Goal: Register for event/course

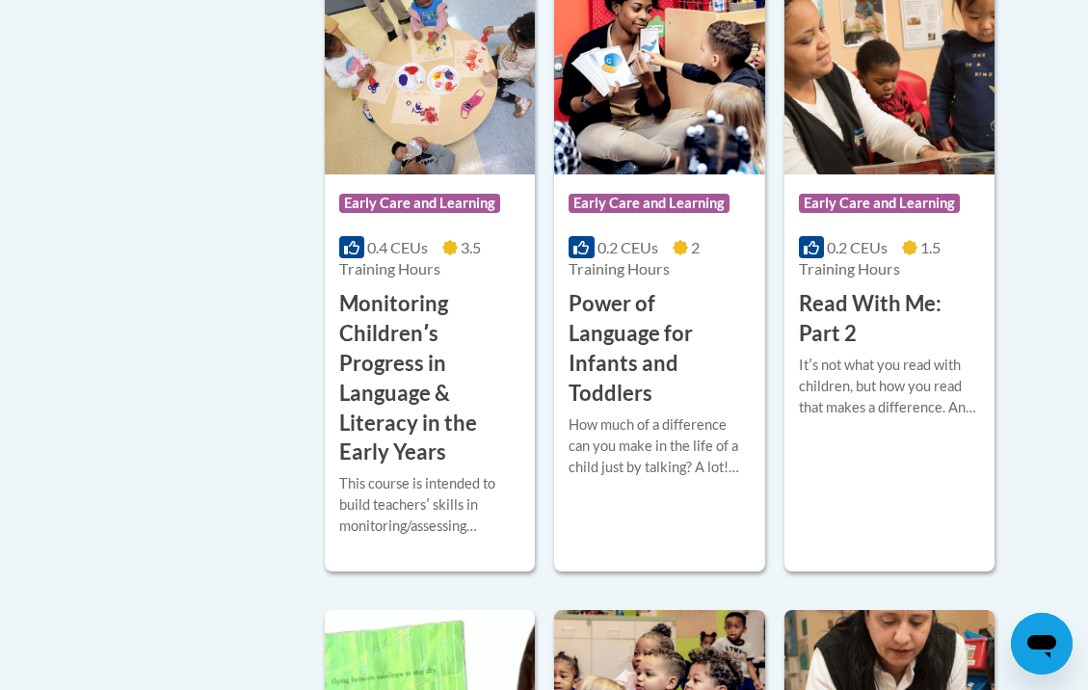
scroll to position [1966, 0]
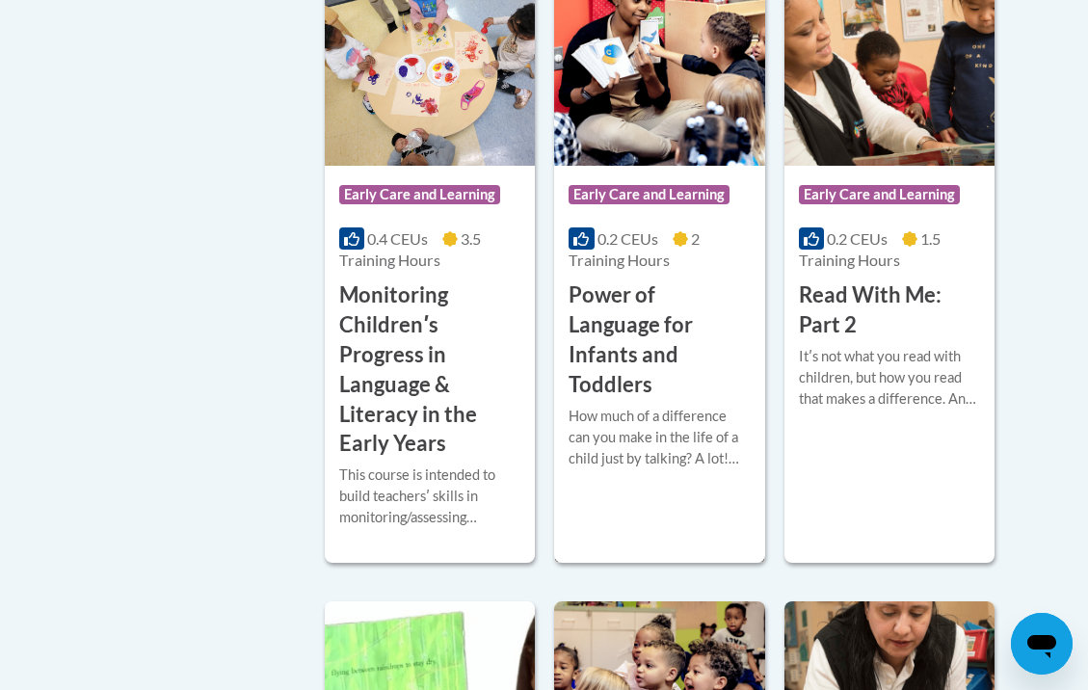
click at [646, 342] on h3 "Power of Language for Infants and Toddlers" at bounding box center [658, 339] width 181 height 119
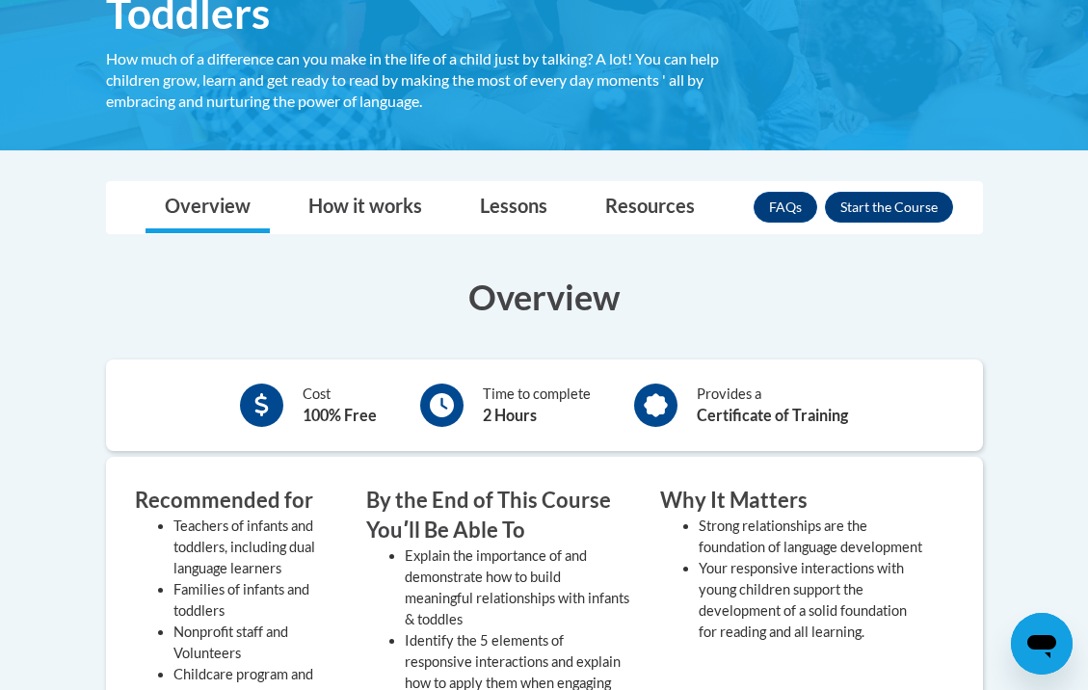
scroll to position [414, 0]
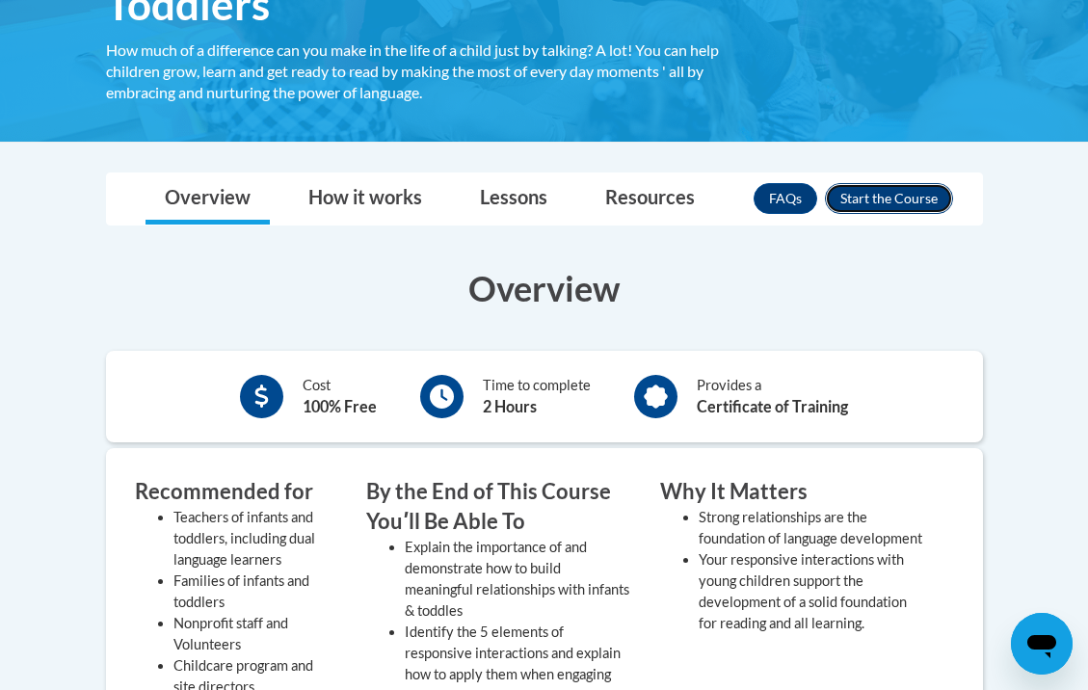
click at [886, 201] on button "Enroll" at bounding box center [889, 198] width 128 height 31
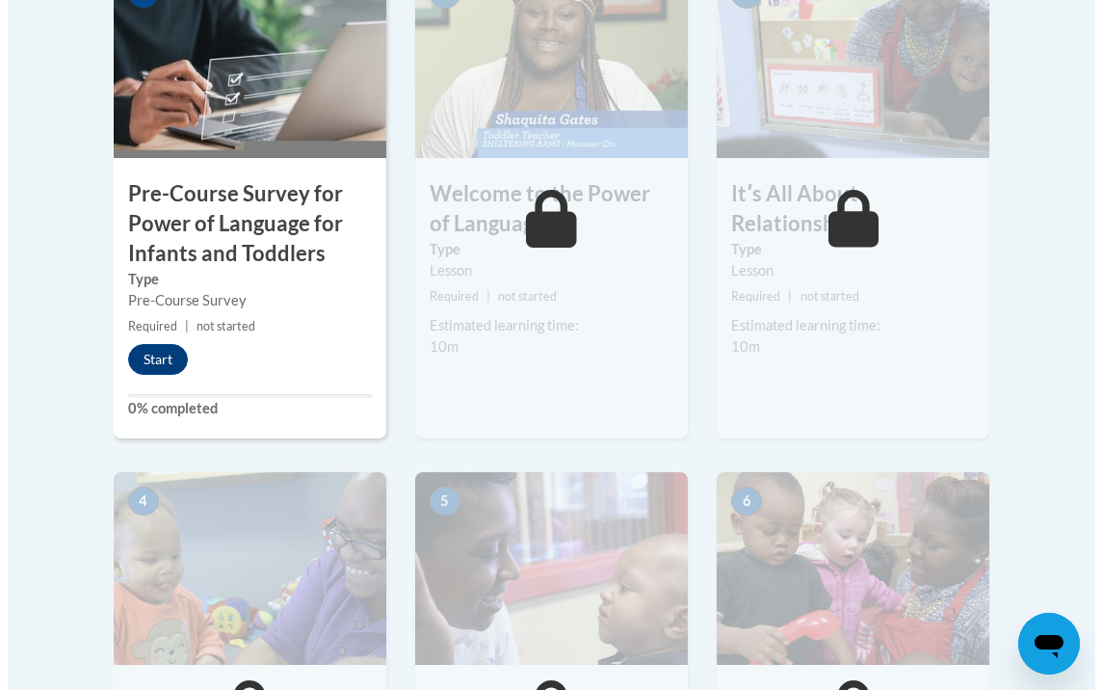
scroll to position [725, 0]
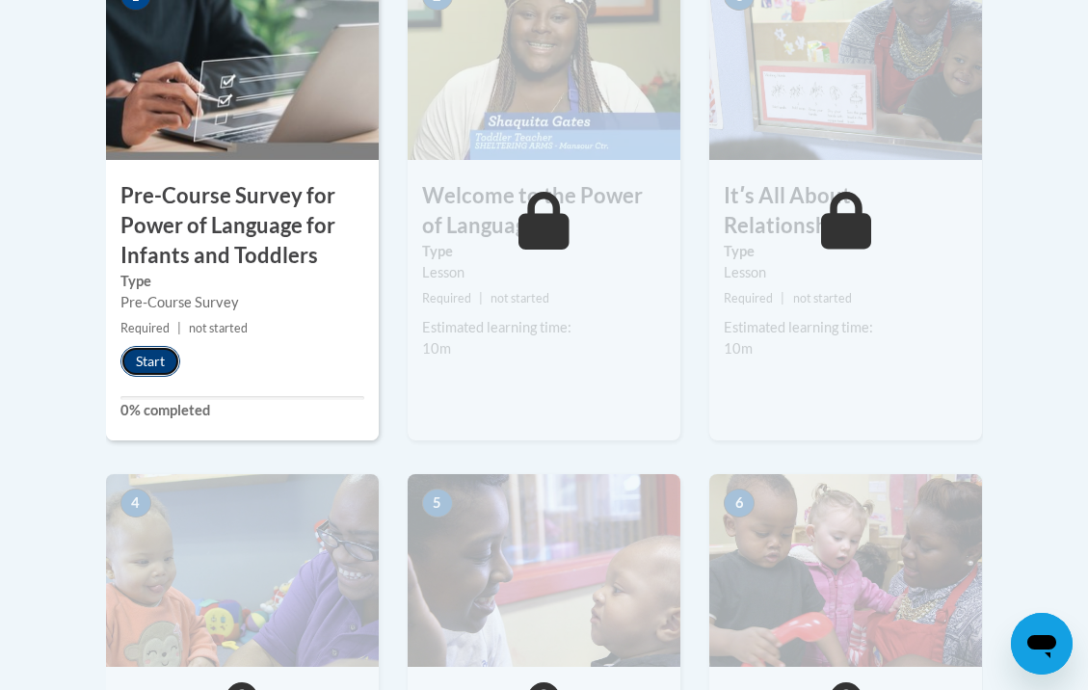
click at [130, 356] on button "Start" at bounding box center [150, 361] width 60 height 31
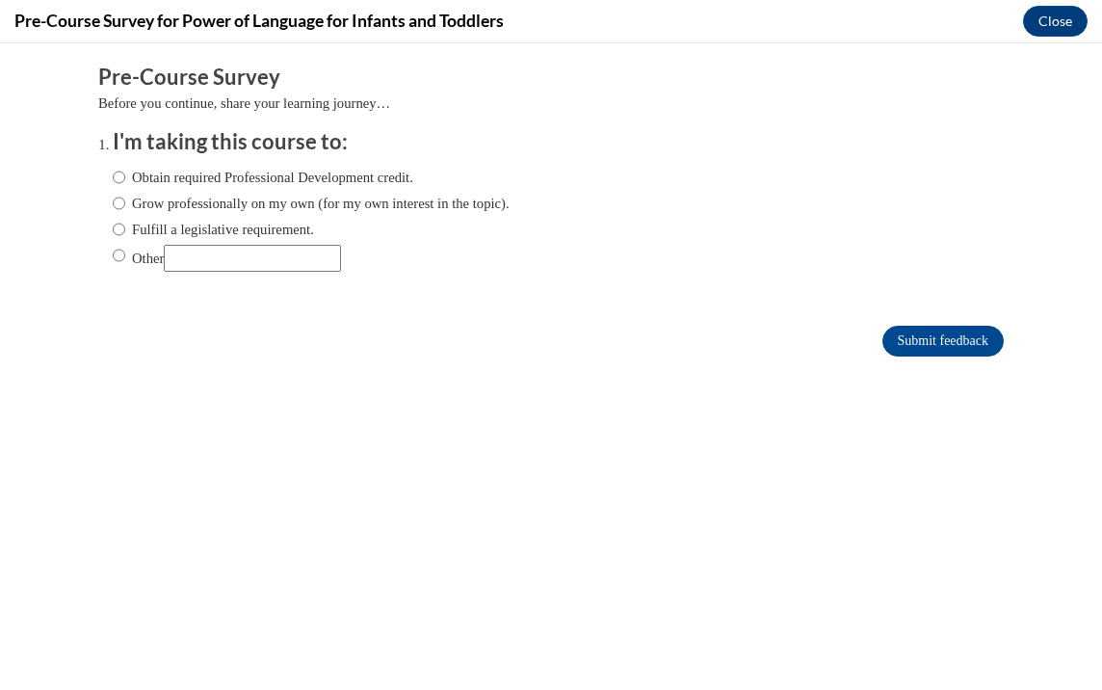
scroll to position [0, 0]
click at [113, 204] on input "Grow professionally on my own (for my own interest in the topic)." at bounding box center [119, 203] width 13 height 21
radio input "true"
click at [936, 346] on input "Submit feedback" at bounding box center [943, 341] width 121 height 31
click at [941, 340] on input "Submit feedback" at bounding box center [943, 341] width 121 height 31
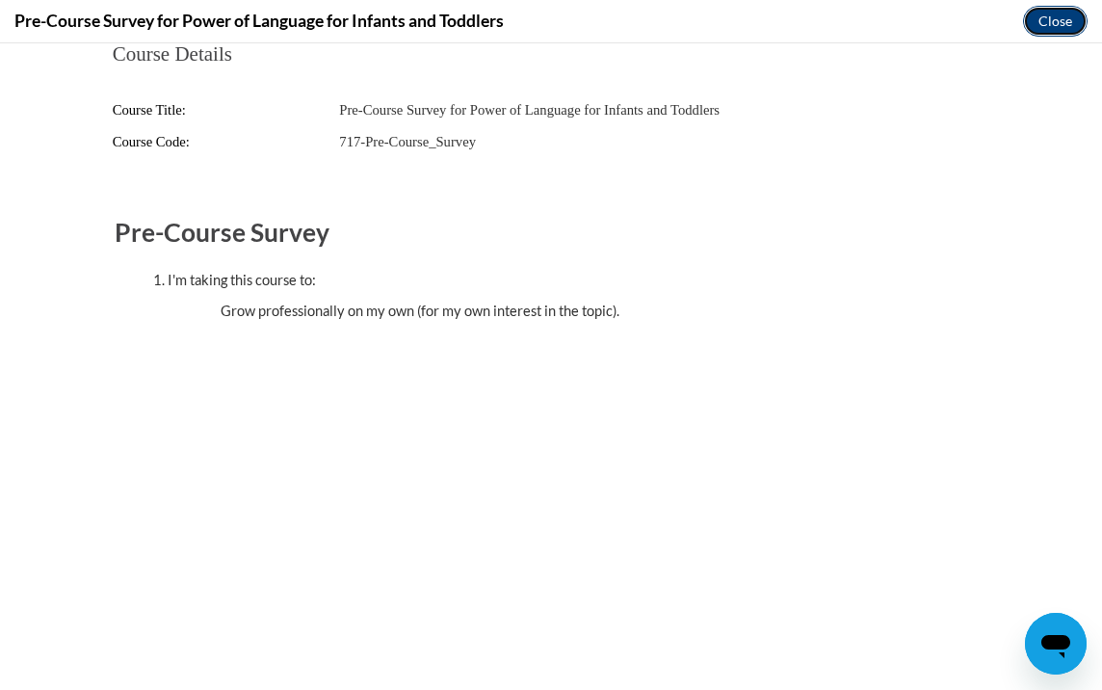
click at [1053, 25] on button "Close" at bounding box center [1055, 21] width 65 height 31
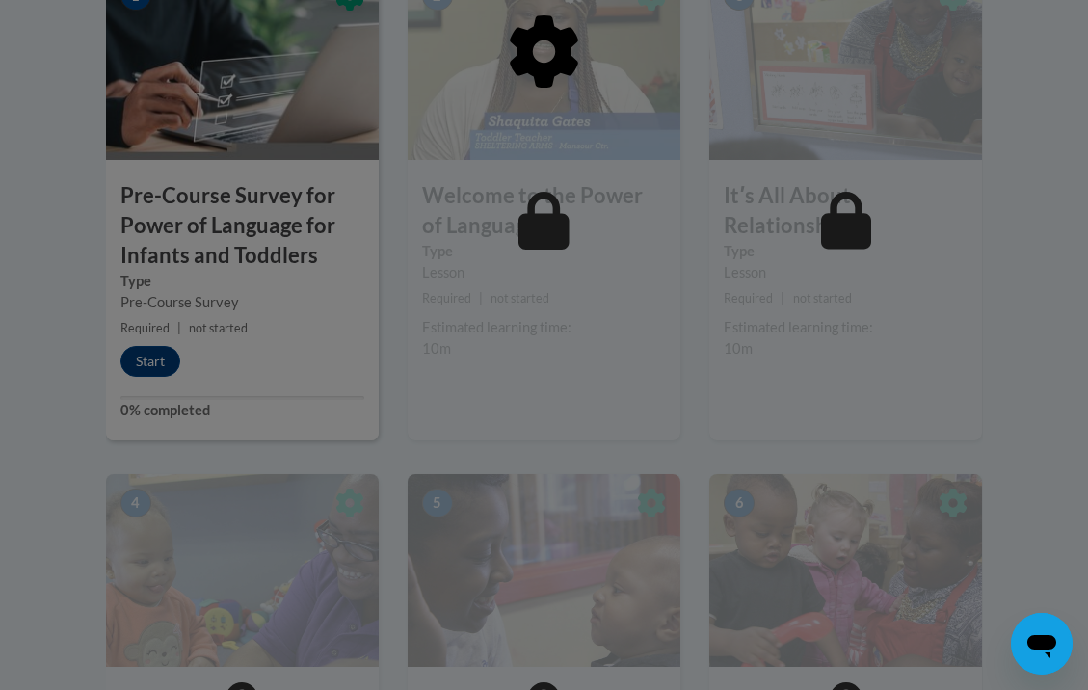
click at [157, 364] on div at bounding box center [544, 345] width 1088 height 690
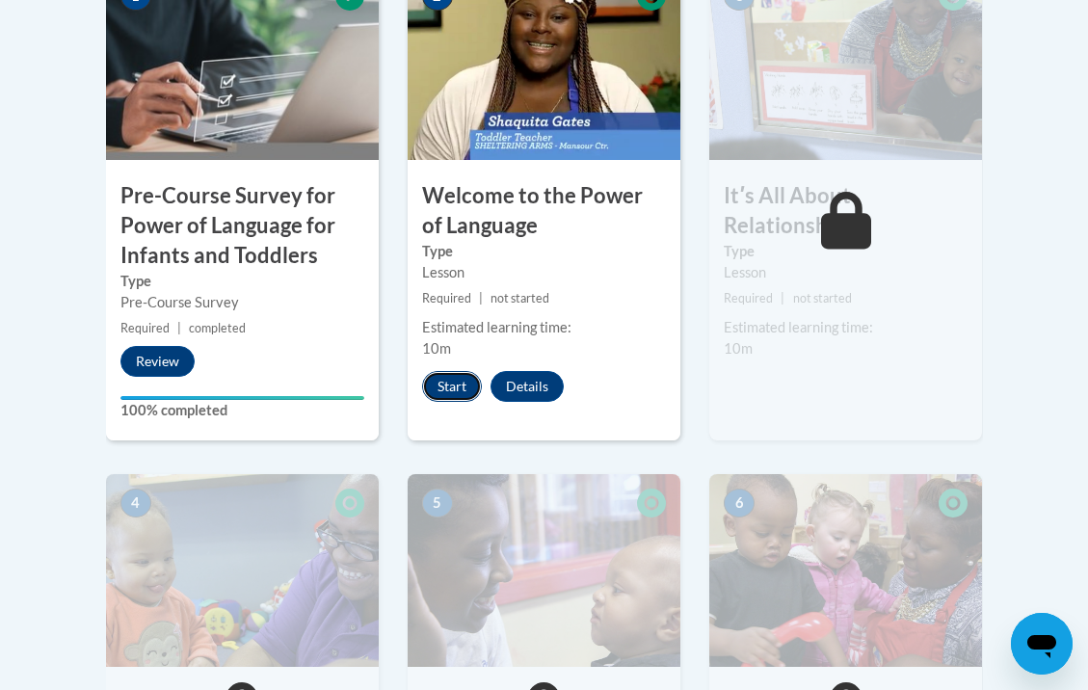
click at [437, 382] on button "Start" at bounding box center [452, 386] width 60 height 31
